Goal: Task Accomplishment & Management: Manage account settings

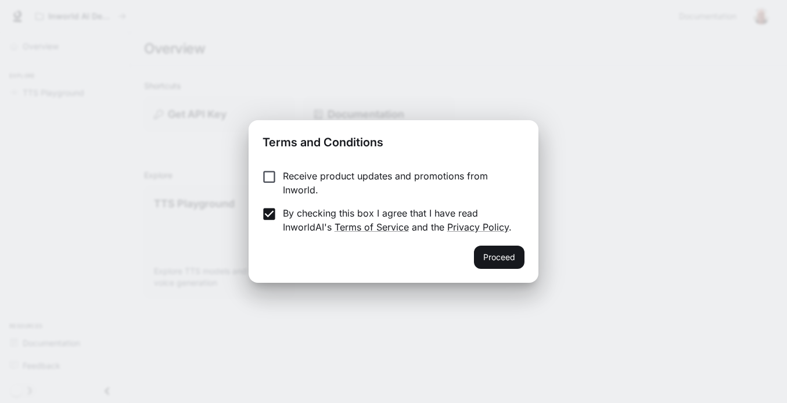
click at [502, 254] on button "Proceed" at bounding box center [499, 257] width 51 height 23
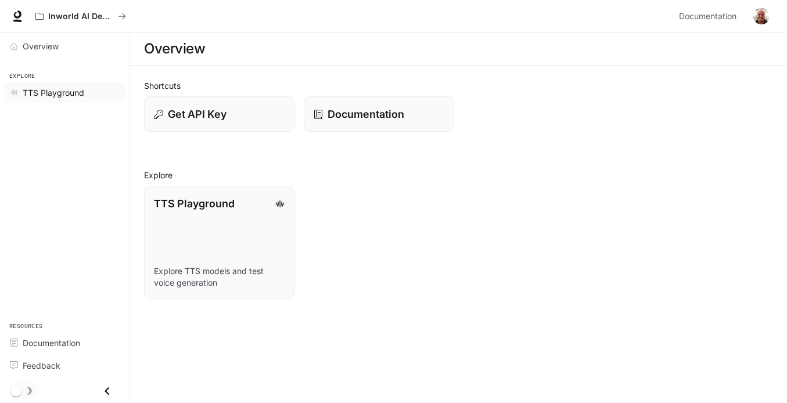
click at [42, 88] on span "TTS Playground" at bounding box center [54, 93] width 62 height 12
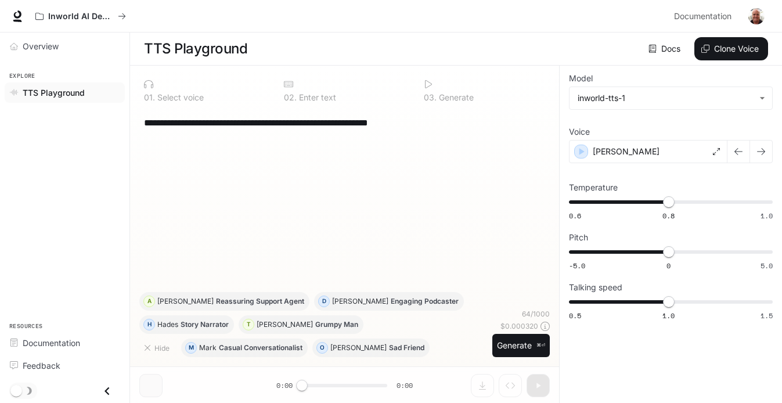
click at [761, 16] on img "button" at bounding box center [757, 16] width 16 height 16
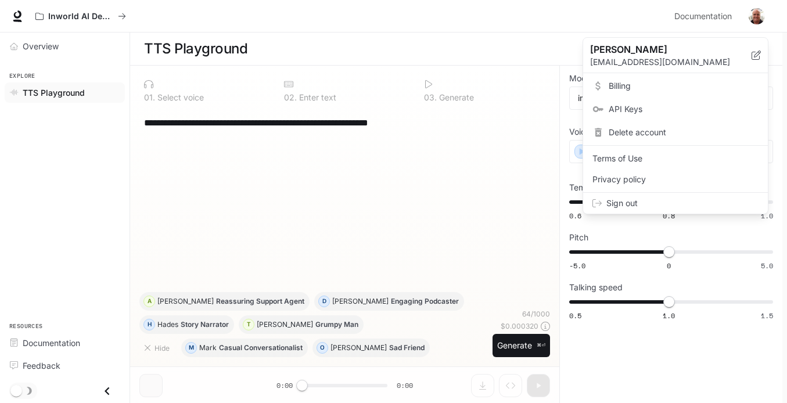
click at [627, 201] on span "Sign out" at bounding box center [682, 203] width 152 height 12
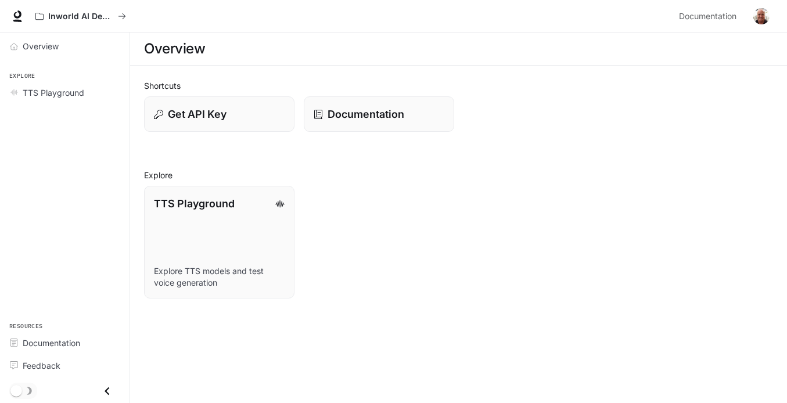
click at [761, 16] on img "button" at bounding box center [761, 16] width 16 height 16
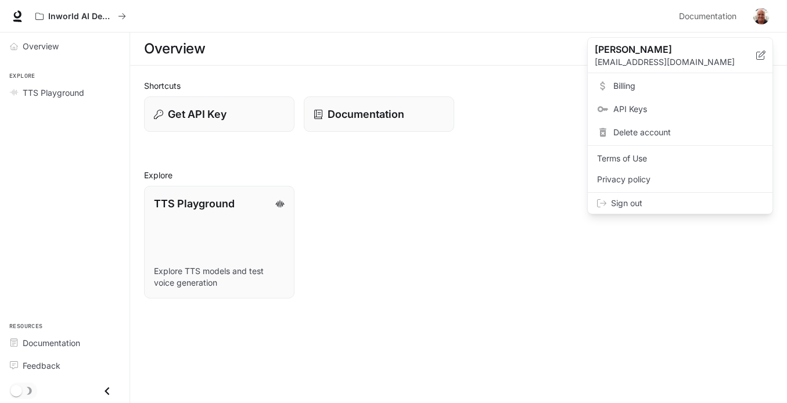
click at [626, 203] on span "Sign out" at bounding box center [687, 203] width 152 height 12
